Goal: Transaction & Acquisition: Register for event/course

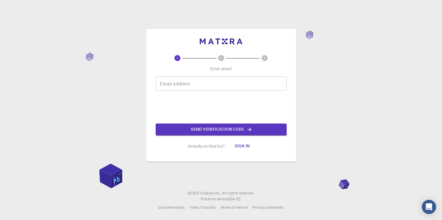
click at [194, 85] on input "Email address" at bounding box center [221, 84] width 131 height 14
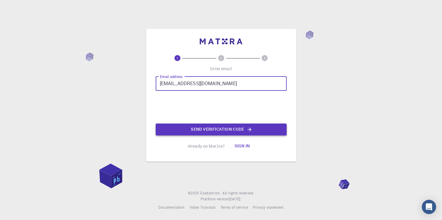
type input "[EMAIL_ADDRESS][DOMAIN_NAME]"
click at [197, 131] on button "Send verification code" at bounding box center [221, 130] width 131 height 12
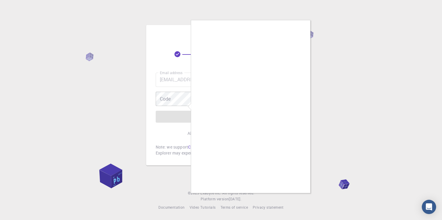
drag, startPoint x: 333, startPoint y: 98, endPoint x: 342, endPoint y: 92, distance: 10.7
click at [335, 97] on div at bounding box center [221, 110] width 442 height 220
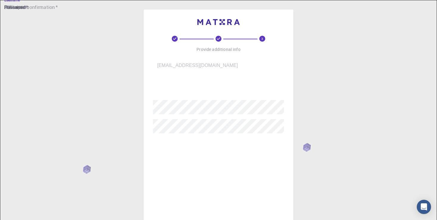
click at [189, 85] on input "username   *" at bounding box center [222, 87] width 139 height 17
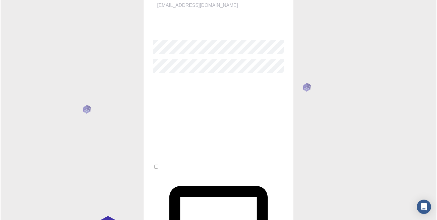
scroll to position [48, 0]
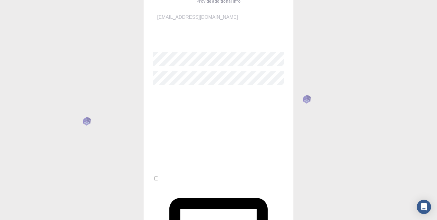
click at [184, 35] on input "username   *" at bounding box center [222, 38] width 139 height 17
type input "K"
type input "katerinaakateri"
click at [195, 95] on input "Fullname   *" at bounding box center [222, 98] width 139 height 17
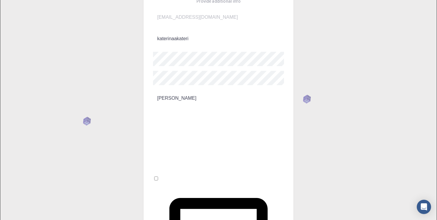
type input "[PERSON_NAME]"
click at [199, 111] on input "Affiliation" at bounding box center [222, 119] width 139 height 17
type input "student"
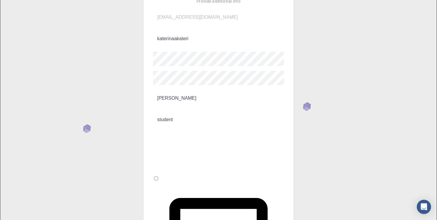
click at [158, 177] on input "I accept the Terms of Service / Privacy Policy *" at bounding box center [156, 179] width 4 height 4
checkbox input "true"
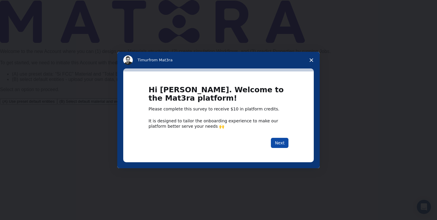
click at [281, 146] on button "Next" at bounding box center [280, 143] width 18 height 10
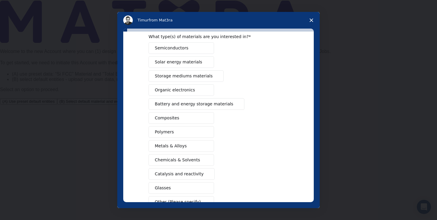
scroll to position [33, 0]
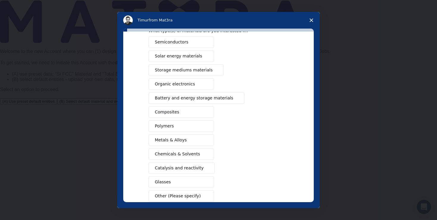
click at [191, 85] on button "Organic electronics" at bounding box center [182, 84] width 66 height 12
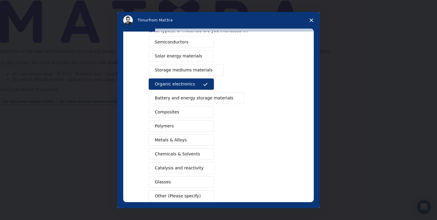
click at [173, 123] on button "Polymers" at bounding box center [182, 126] width 66 height 12
click at [187, 138] on button "Metals & Alloys" at bounding box center [182, 140] width 66 height 12
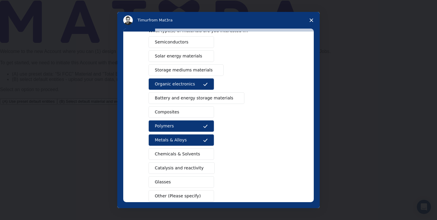
click at [190, 152] on span "Chemicals & Solvents" at bounding box center [177, 154] width 45 height 6
click at [188, 165] on span "Catalysis and reactivity" at bounding box center [179, 168] width 49 height 6
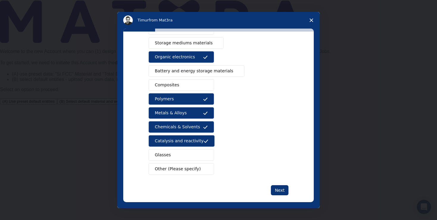
scroll to position [66, 0]
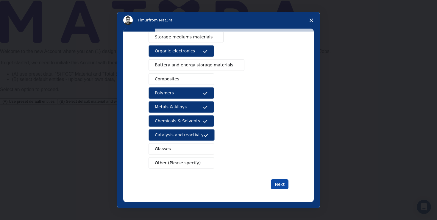
click at [279, 186] on button "Next" at bounding box center [280, 184] width 18 height 10
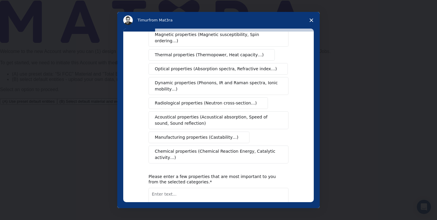
scroll to position [0, 0]
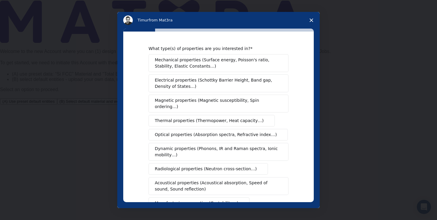
click at [177, 118] on span "Thermal properties (Thermopower, Heat capacity…)" at bounding box center [209, 121] width 109 height 6
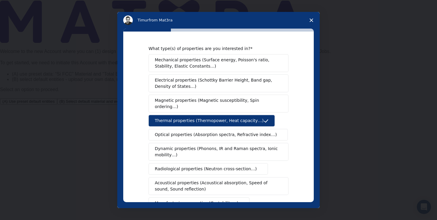
click at [220, 132] on span "Optical properties (Absorption spectra, Refractive index…)" at bounding box center [216, 135] width 122 height 6
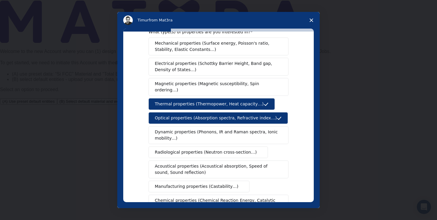
scroll to position [33, 0]
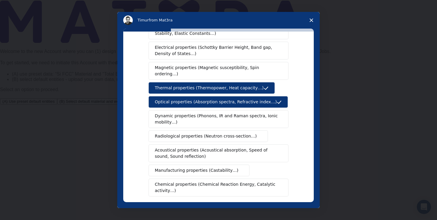
click at [200, 114] on span "Dynamic properties (Phonons, IR and Raman spectra, Ionic mobility…)" at bounding box center [217, 119] width 124 height 13
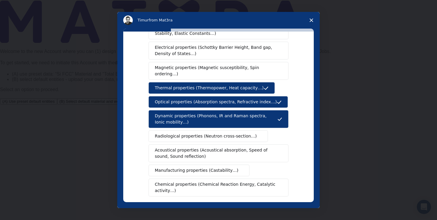
click at [215, 133] on span "Radiological properties (Neutron cross-section…)" at bounding box center [206, 136] width 102 height 6
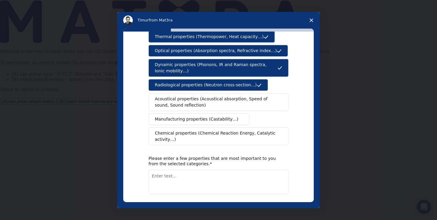
scroll to position [97, 0]
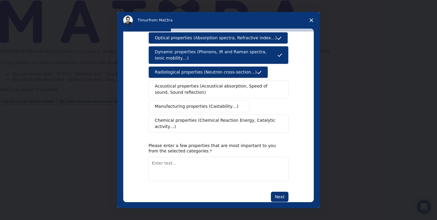
click at [212, 117] on span "Chemical properties (Chemical Reaction Energy, Catalytic activity…)" at bounding box center [216, 123] width 123 height 13
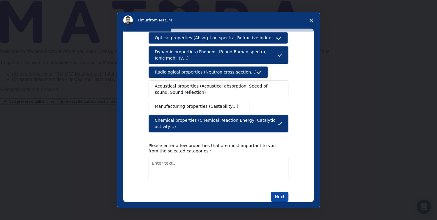
click at [278, 192] on button "Next" at bounding box center [280, 197] width 18 height 10
click at [152, 158] on textarea "Enter text..." at bounding box center [219, 169] width 140 height 24
type textarea "Design chemical compounds"
click at [272, 192] on button "Next" at bounding box center [280, 197] width 18 height 10
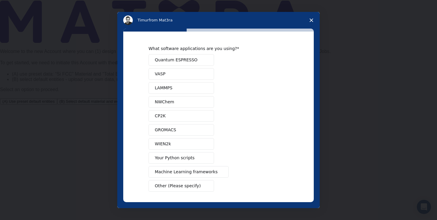
scroll to position [23, 0]
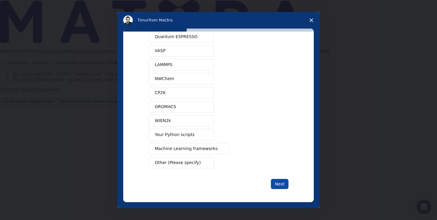
click at [273, 181] on button "Next" at bounding box center [280, 184] width 18 height 10
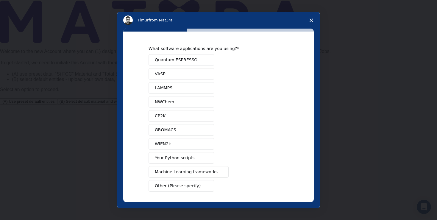
click at [172, 80] on div "Quantum ESPRESSO VASP LAMMPS NWChem CP2K GROMACS WIEN2k Your Python scripts Mac…" at bounding box center [219, 123] width 140 height 138
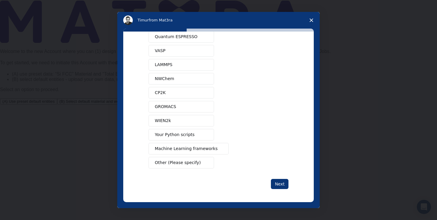
click at [287, 188] on div "What software applications are you using? Quantum ESPRESSO VASP LAMMPS NWChem C…" at bounding box center [218, 117] width 191 height 171
click at [155, 50] on span "VASP" at bounding box center [160, 51] width 11 height 6
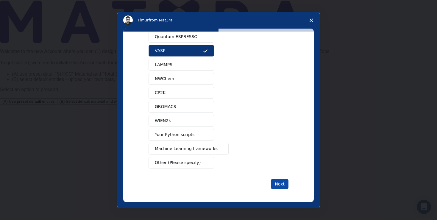
click at [282, 181] on button "Next" at bounding box center [280, 184] width 18 height 10
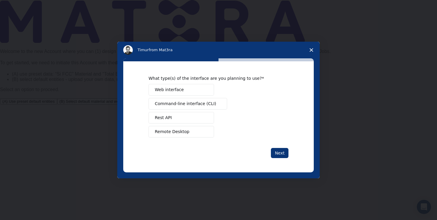
scroll to position [0, 0]
click at [182, 129] on span "Remote Desktop" at bounding box center [172, 132] width 35 height 6
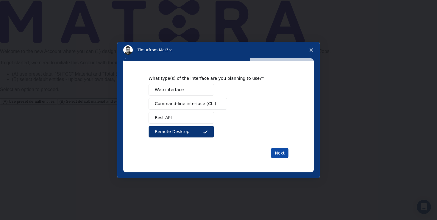
click at [280, 155] on button "Next" at bounding box center [280, 153] width 18 height 10
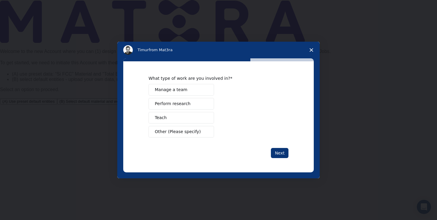
click at [180, 103] on span "Perform research" at bounding box center [173, 104] width 36 height 6
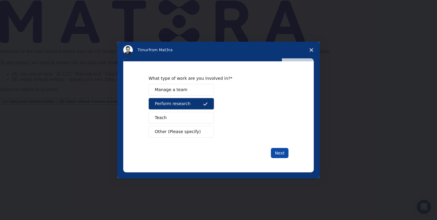
click at [280, 152] on button "Next" at bounding box center [280, 153] width 18 height 10
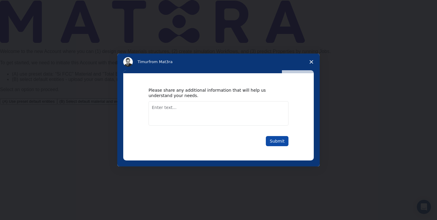
click at [282, 142] on button "Submit" at bounding box center [277, 141] width 23 height 10
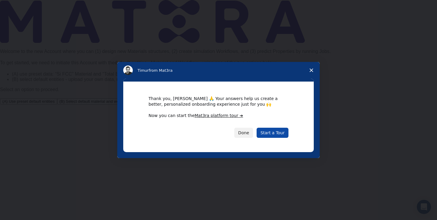
click at [284, 135] on link "Start a Tour" at bounding box center [273, 133] width 32 height 10
click at [273, 134] on link "Start a Tour" at bounding box center [273, 133] width 32 height 10
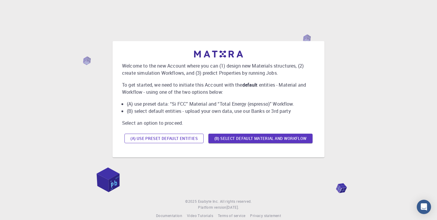
click at [180, 138] on button "(A) Use preset default entities" at bounding box center [163, 139] width 79 height 10
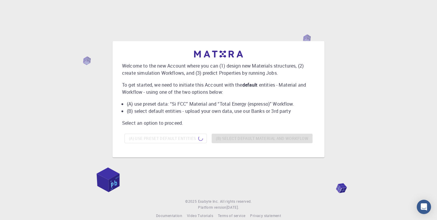
click at [257, 134] on div "(A) Use preset default entities (B) Select default material and workflow" at bounding box center [218, 138] width 193 height 14
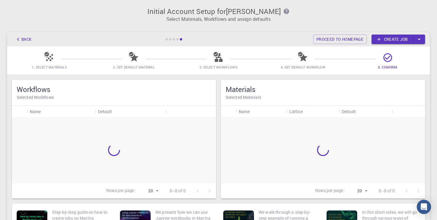
click at [35, 107] on div "Name" at bounding box center [35, 112] width 11 height 12
click at [395, 39] on link "Create job" at bounding box center [393, 40] width 42 height 10
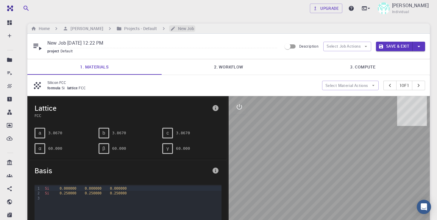
click at [176, 27] on h6 "New Job" at bounding box center [185, 28] width 19 height 7
click at [188, 39] on input "New Job Oct 12, 2025, 12:22 PM" at bounding box center [162, 43] width 230 height 10
click at [171, 29] on icon "breadcrumb" at bounding box center [173, 29] width 4 height 4
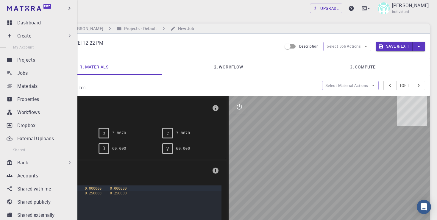
click at [36, 34] on div "Create" at bounding box center [44, 35] width 55 height 7
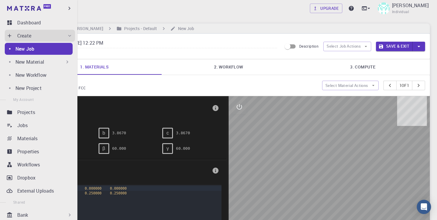
click at [61, 64] on div "New Material" at bounding box center [42, 61] width 55 height 7
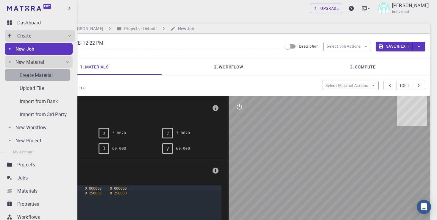
click at [49, 74] on p "Create Material" at bounding box center [36, 74] width 33 height 7
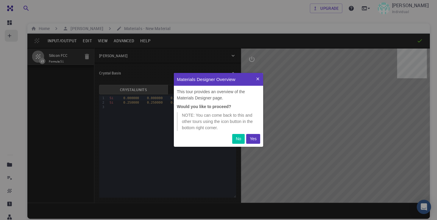
scroll to position [69, 84]
click at [250, 139] on p "Yes" at bounding box center [253, 139] width 7 height 6
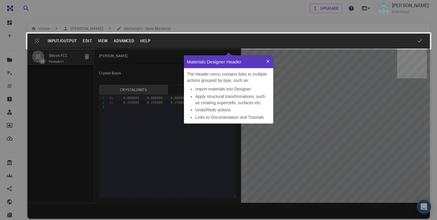
scroll to position [63, 84]
click at [270, 63] on icon at bounding box center [268, 61] width 5 height 5
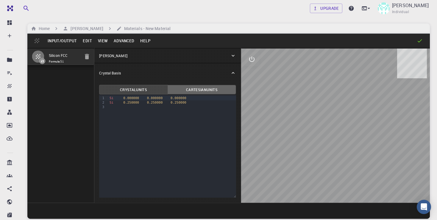
click at [198, 86] on button "Cartesian Units" at bounding box center [202, 90] width 68 height 10
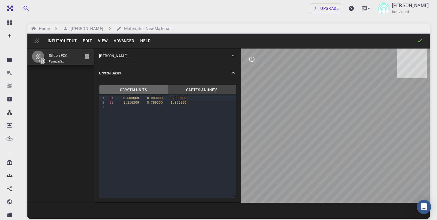
click at [139, 93] on button "Crystal Units" at bounding box center [133, 90] width 68 height 10
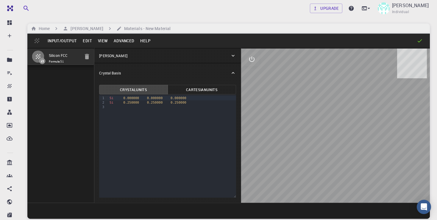
click at [92, 39] on button "Edit" at bounding box center [87, 41] width 15 height 10
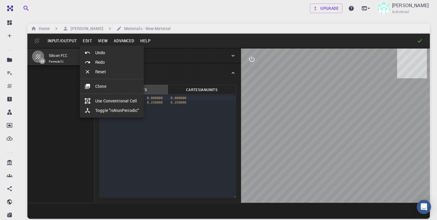
click at [101, 51] on li "Undo" at bounding box center [112, 53] width 64 height 10
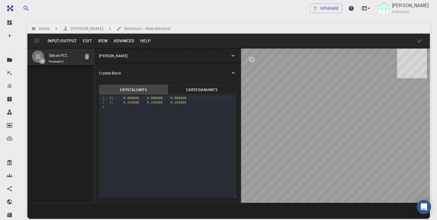
click at [100, 40] on button "View" at bounding box center [103, 41] width 16 height 10
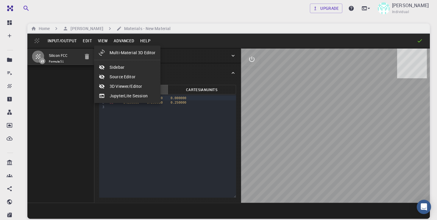
click at [11, 23] on div at bounding box center [218, 110] width 437 height 220
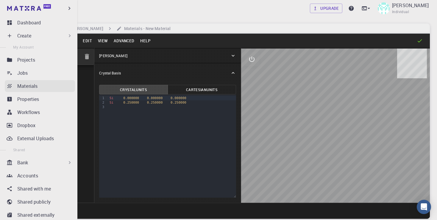
click at [36, 85] on p "Materials" at bounding box center [27, 85] width 20 height 7
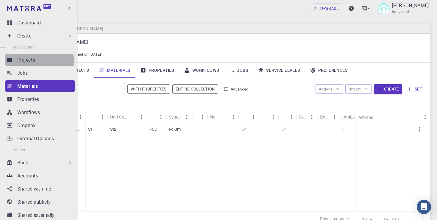
click at [36, 63] on div "Projects" at bounding box center [46, 59] width 58 height 7
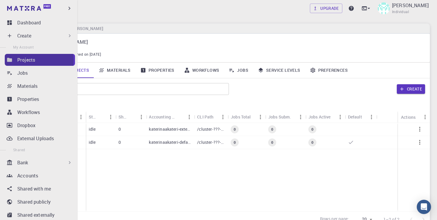
click at [34, 60] on p "Projects" at bounding box center [26, 59] width 18 height 7
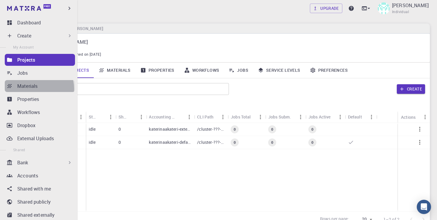
click at [37, 89] on p "Materials" at bounding box center [27, 85] width 20 height 7
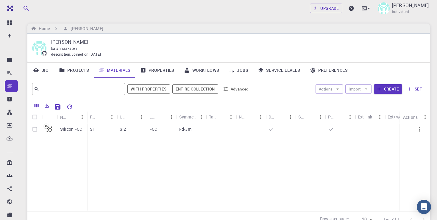
click at [119, 70] on link "Materials" at bounding box center [115, 70] width 42 height 15
click at [83, 91] on input "text" at bounding box center [76, 89] width 74 height 8
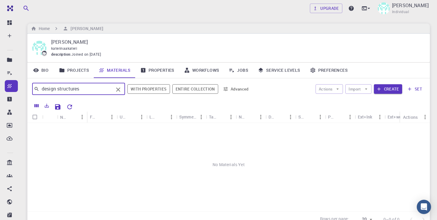
type input "design structures"
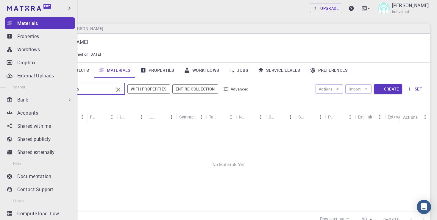
scroll to position [31, 0]
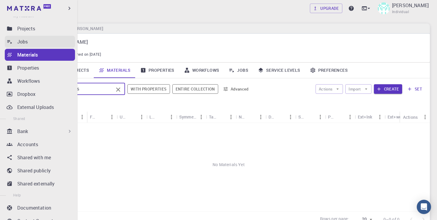
click at [29, 41] on div "Jobs" at bounding box center [46, 41] width 58 height 7
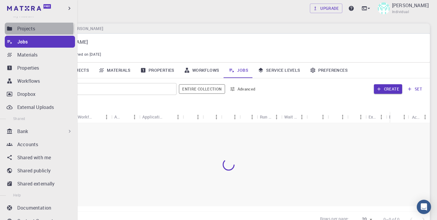
click at [32, 28] on p "Projects" at bounding box center [26, 28] width 18 height 7
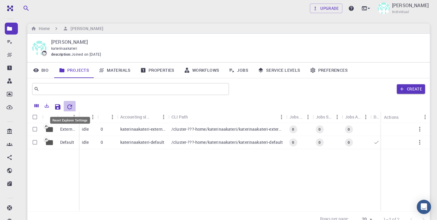
click at [72, 108] on icon "Reset Explorer Settings" at bounding box center [69, 106] width 7 height 7
click at [422, 89] on button "Create" at bounding box center [411, 89] width 28 height 10
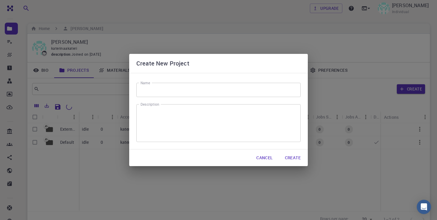
click at [156, 87] on input "Name" at bounding box center [218, 90] width 164 height 14
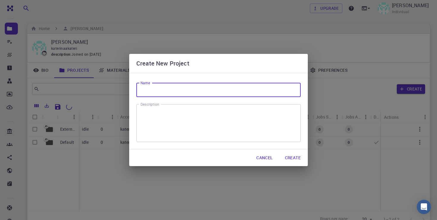
type input "m"
type input "lesson 1"
click at [208, 119] on textarea "Description" at bounding box center [219, 123] width 156 height 28
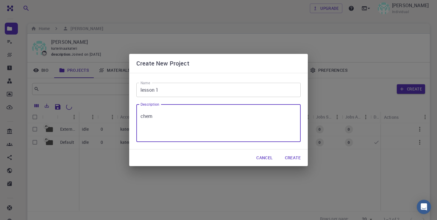
type textarea "chem"
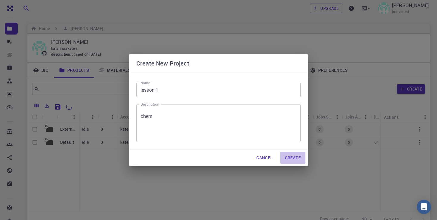
click at [289, 157] on button "Create" at bounding box center [292, 158] width 25 height 12
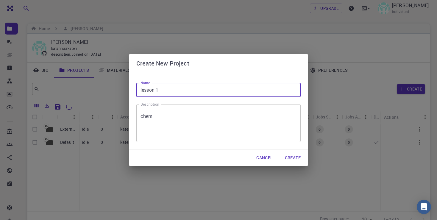
click at [177, 88] on input "lesson 1" at bounding box center [218, 90] width 164 height 14
type input "lesson one"
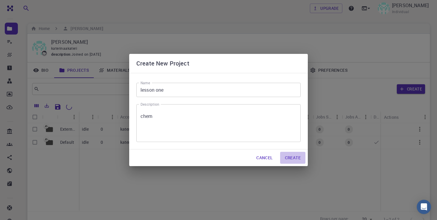
click at [298, 160] on button "Create" at bounding box center [292, 158] width 25 height 12
click at [290, 158] on button "Create" at bounding box center [292, 158] width 25 height 12
click at [296, 158] on button "Create" at bounding box center [292, 158] width 25 height 12
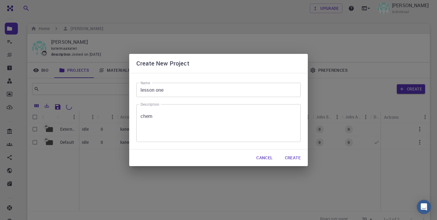
click at [296, 158] on button "Create" at bounding box center [292, 158] width 25 height 12
click at [267, 156] on button "Cancel" at bounding box center [265, 158] width 26 height 12
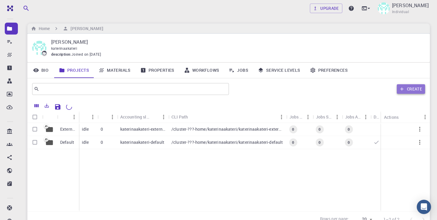
click at [416, 90] on button "Create" at bounding box center [411, 89] width 28 height 10
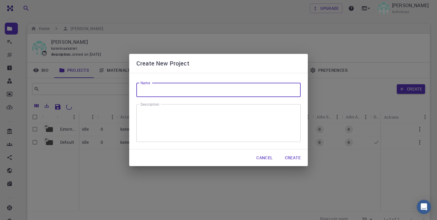
click at [141, 92] on input "Name" at bounding box center [218, 90] width 164 height 14
type input "lesson one"
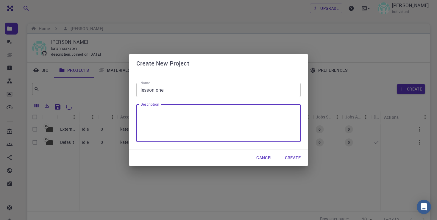
click at [184, 116] on textarea "Description" at bounding box center [219, 123] width 156 height 28
type textarea "d"
type textarea "3 structures"
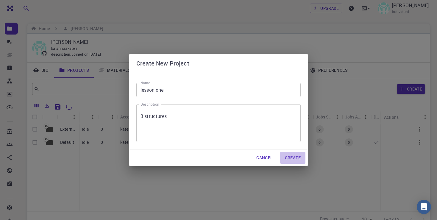
click at [295, 159] on button "Create" at bounding box center [292, 158] width 25 height 12
click at [299, 18] on div "Create New Project Name lesson one Name Description 3 structures x Description …" at bounding box center [218, 110] width 437 height 220
click at [267, 160] on button "Cancel" at bounding box center [265, 158] width 26 height 12
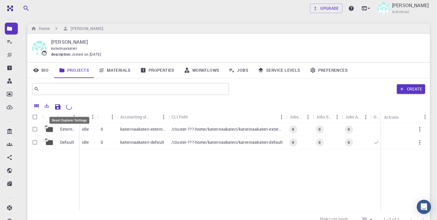
click at [69, 105] on icon "Reset Explorer Settings" at bounding box center [69, 106] width 7 height 7
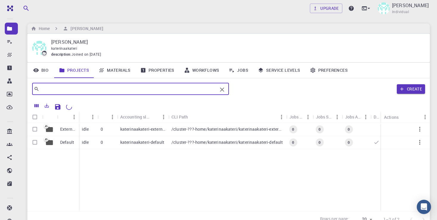
drag, startPoint x: 124, startPoint y: 91, endPoint x: 186, endPoint y: 92, distance: 61.6
click at [170, 93] on input "text" at bounding box center [128, 89] width 178 height 8
type input "structures"
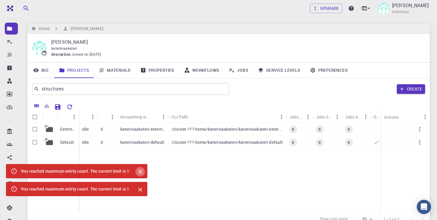
click at [141, 173] on icon "Close" at bounding box center [140, 172] width 7 height 7
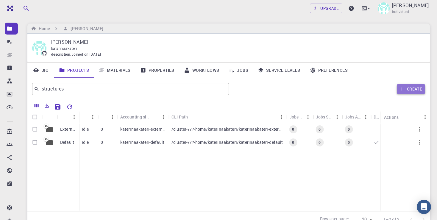
click at [403, 89] on icon "button" at bounding box center [402, 89] width 3 height 3
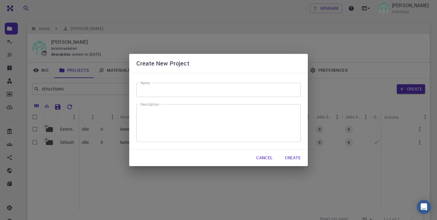
click at [272, 91] on input "Name" at bounding box center [218, 90] width 164 height 14
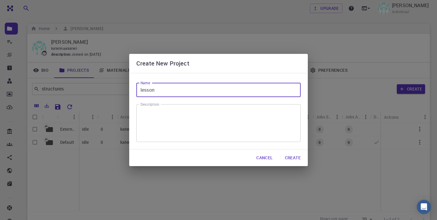
type input "lesson"
click at [238, 122] on textarea "Description" at bounding box center [219, 123] width 156 height 28
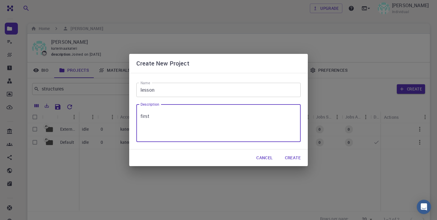
type textarea "first"
click at [296, 157] on button "Create" at bounding box center [292, 158] width 25 height 12
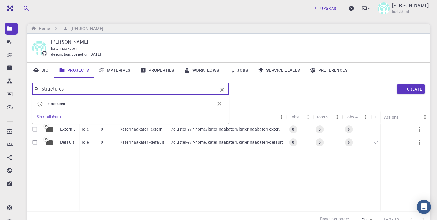
drag, startPoint x: 107, startPoint y: 73, endPoint x: -15, endPoint y: 59, distance: 122.9
click at [39, 85] on input "structures" at bounding box center [128, 89] width 178 height 8
click at [180, 41] on p "[PERSON_NAME]" at bounding box center [235, 41] width 369 height 7
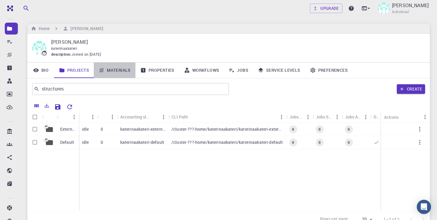
click at [119, 68] on link "Materials" at bounding box center [115, 70] width 42 height 15
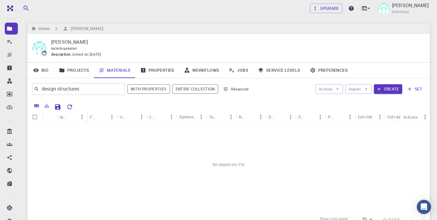
click at [72, 115] on icon "Sort" at bounding box center [73, 117] width 4 height 4
click at [398, 89] on button "Create" at bounding box center [388, 89] width 28 height 10
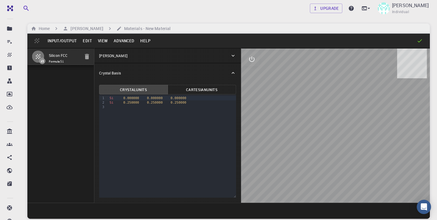
click at [55, 41] on button "Input/Output" at bounding box center [62, 41] width 35 height 10
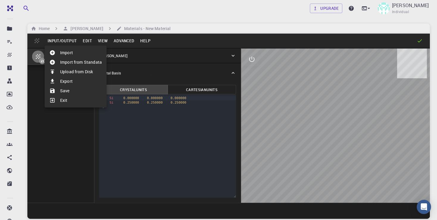
click at [182, 12] on div at bounding box center [218, 110] width 437 height 220
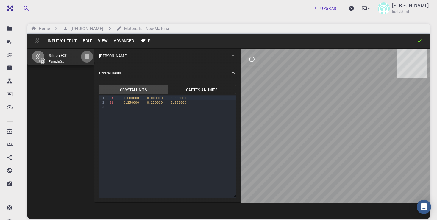
click at [88, 57] on icon "button" at bounding box center [87, 56] width 4 height 5
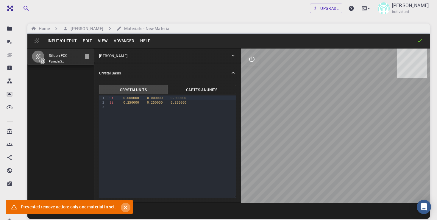
click at [125, 207] on icon "Close" at bounding box center [126, 208] width 4 height 4
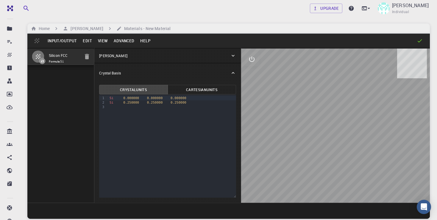
click at [196, 88] on button "Cartesian Units" at bounding box center [202, 90] width 68 height 10
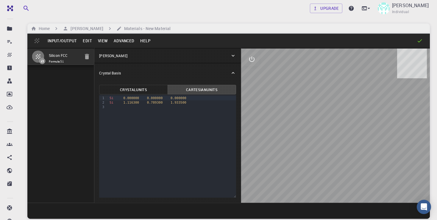
click at [141, 84] on div "Crystal Units Cartesian Units 9 1 2 3 › Si 0.000000 0.000000 0.000000 Si 1.1163…" at bounding box center [167, 142] width 147 height 120
click at [37, 42] on div "Input/Output Edit View Advanced Help" at bounding box center [228, 41] width 403 height 14
click at [253, 61] on icon "interactive" at bounding box center [251, 59] width 7 height 7
click at [253, 131] on icon "edit [e]" at bounding box center [251, 130] width 7 height 7
select select "Color"
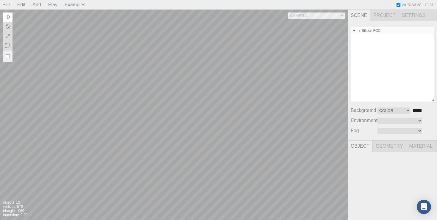
click at [354, 32] on span at bounding box center [354, 31] width 4 height 4
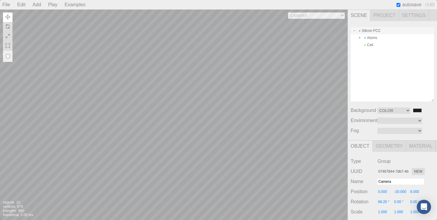
type input "2a55ff07-c6bc-44a1-903a-14c5e0c7d6c9"
type input "Silicon FCC"
type input "0.000"
type input "0.00 °"
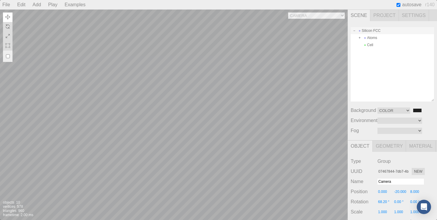
type input "0.00 °"
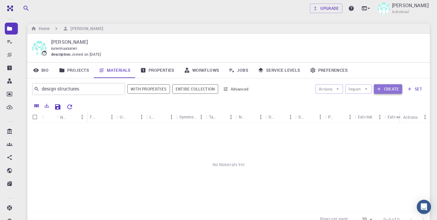
click at [386, 88] on button "Create" at bounding box center [388, 89] width 28 height 10
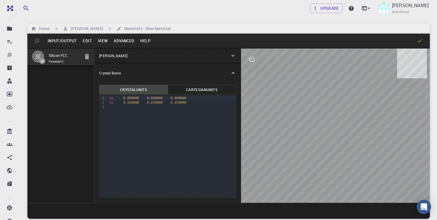
click at [36, 43] on div "Input/Output Edit View Advanced Help" at bounding box center [228, 41] width 403 height 14
click at [63, 41] on button "Input/Output" at bounding box center [62, 41] width 35 height 10
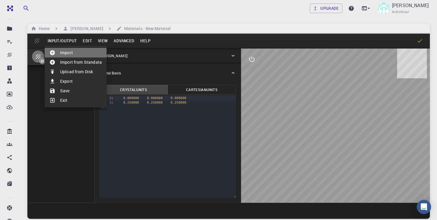
click at [77, 51] on li "Import" at bounding box center [76, 53] width 62 height 10
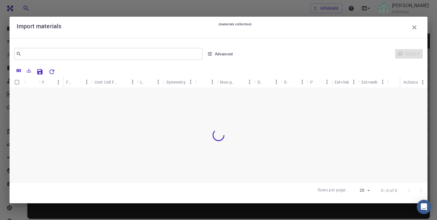
click at [417, 28] on icon "button" at bounding box center [414, 27] width 7 height 7
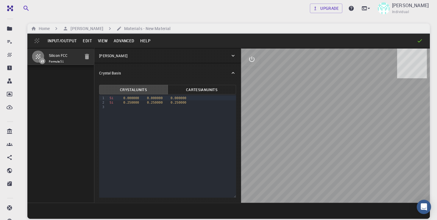
click at [67, 41] on button "Input/Output" at bounding box center [62, 41] width 35 height 10
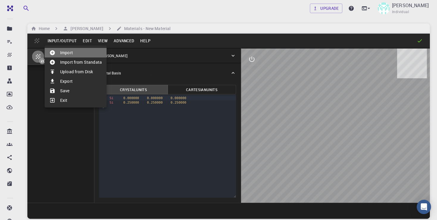
click at [53, 51] on icon at bounding box center [52, 52] width 5 height 5
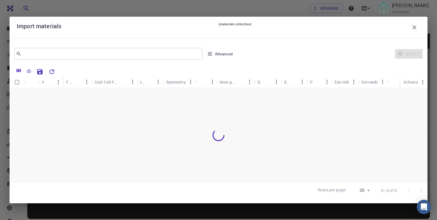
click at [415, 28] on icon "button" at bounding box center [414, 27] width 4 height 4
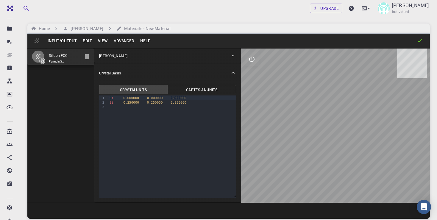
click at [64, 40] on button "Input/Output" at bounding box center [62, 41] width 35 height 10
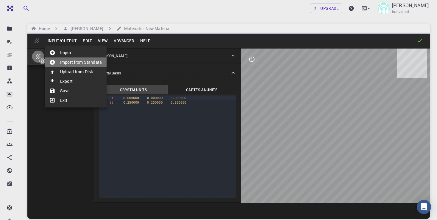
click at [74, 62] on li "Import from Standata" at bounding box center [76, 62] width 62 height 10
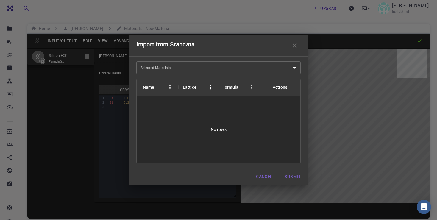
click at [293, 69] on icon "Open" at bounding box center [294, 67] width 7 height 7
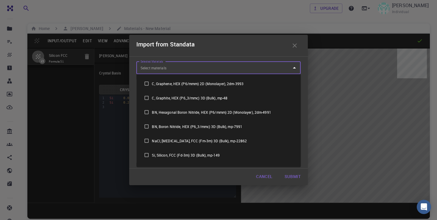
paste input "S)-3-μεθυλο-2-βουτανόλη"
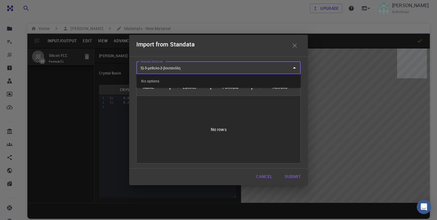
type input "S)-3-μεθυλο-2-βουτανόλη"
click at [292, 173] on button "Submit" at bounding box center [293, 177] width 26 height 12
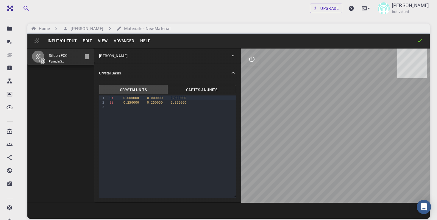
click at [68, 41] on button "Input/Output" at bounding box center [62, 41] width 35 height 10
